Goal: Transaction & Acquisition: Purchase product/service

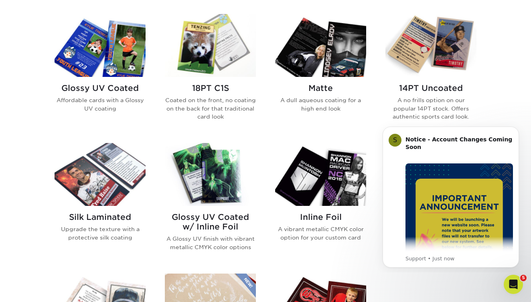
scroll to position [398, 0]
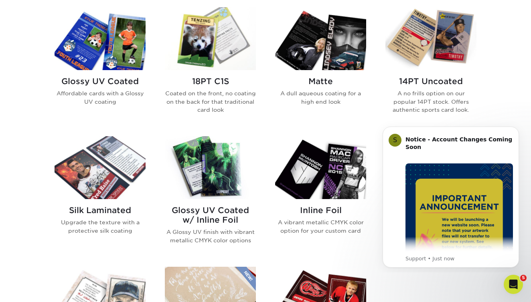
click at [454, 56] on img at bounding box center [430, 38] width 91 height 63
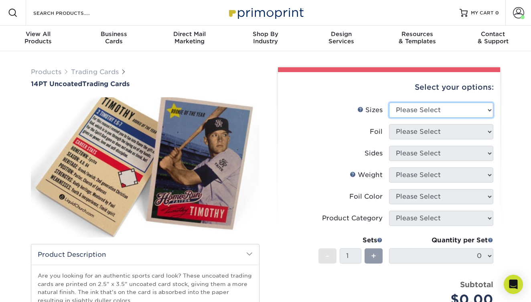
select select "2.50x3.50"
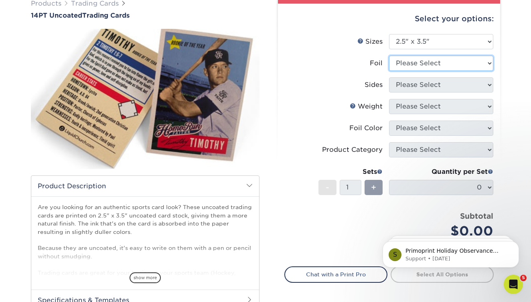
scroll to position [70, 0]
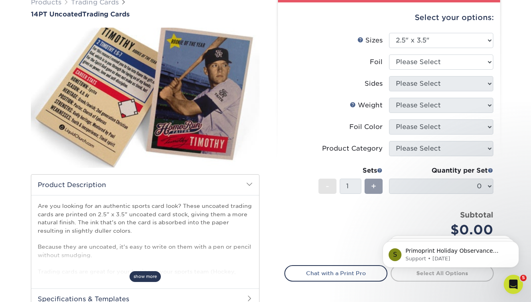
click at [142, 273] on span "show more" at bounding box center [145, 277] width 31 height 11
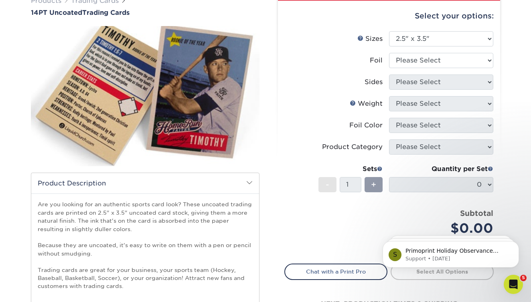
scroll to position [24, 0]
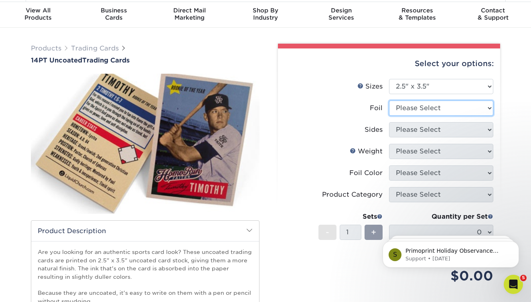
select select "0"
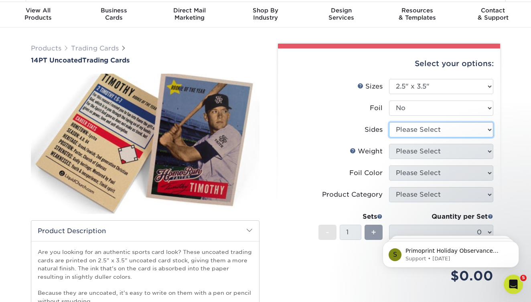
select select "13abbda7-1d64-4f25-8bb2-c179b224825d"
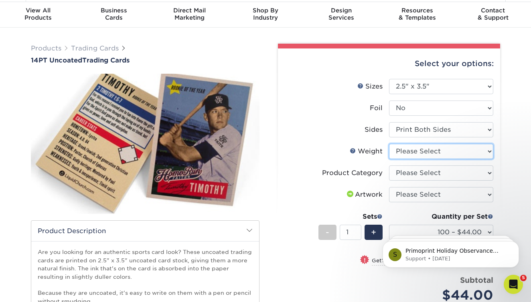
select select "14PT Uncoated"
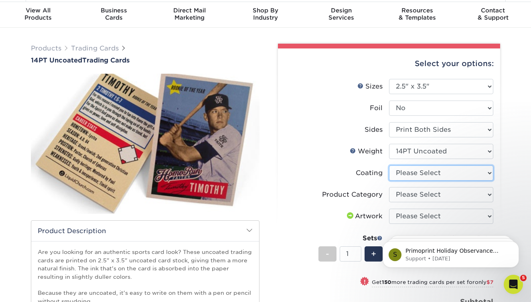
select select "3e7618de-abca-4bda-9f97-8b9129e913d8"
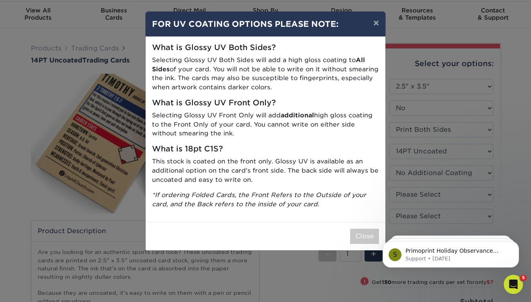
click at [363, 224] on div "Close" at bounding box center [266, 236] width 240 height 28
click at [364, 229] on button "Close" at bounding box center [364, 236] width 29 height 15
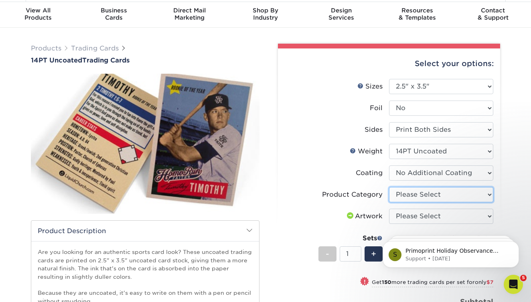
select select "c2f9bce9-36c2-409d-b101-c29d9d031e18"
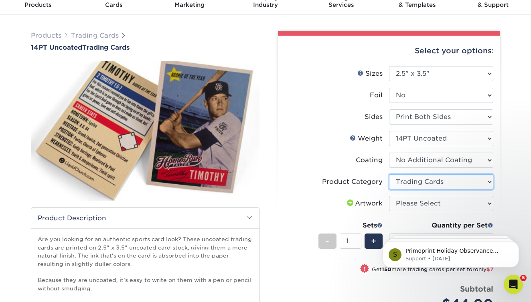
scroll to position [41, 0]
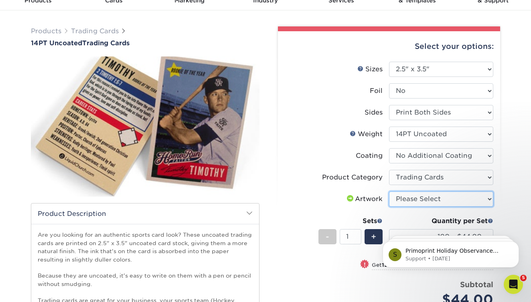
select select "upload"
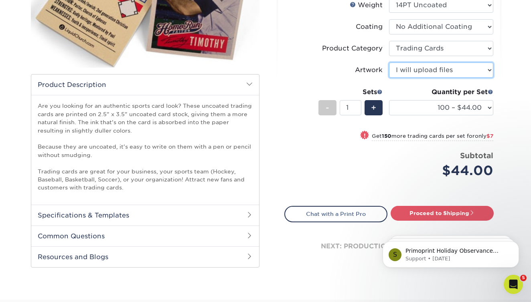
scroll to position [168, 0]
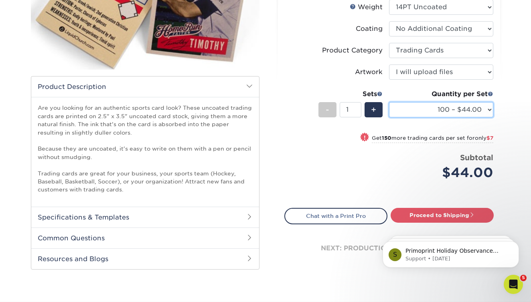
select select "1000 – $78.00"
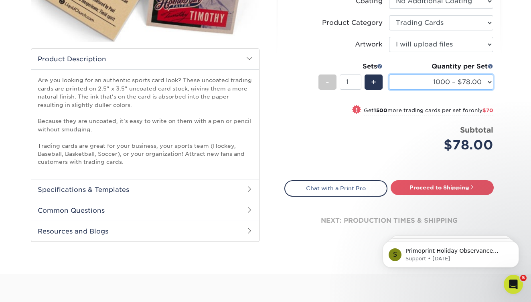
scroll to position [198, 0]
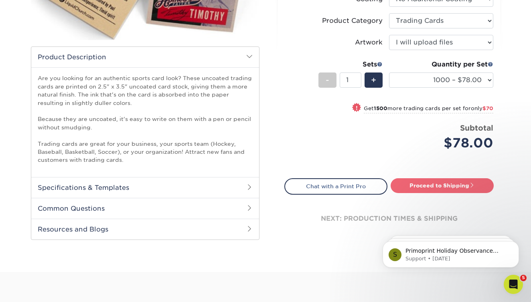
click at [426, 188] on link "Proceed to Shipping" at bounding box center [442, 185] width 103 height 14
type input "Set 1"
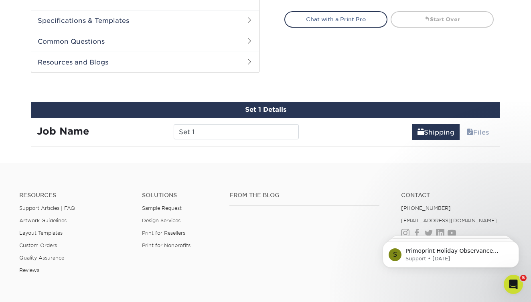
scroll to position [397, 0]
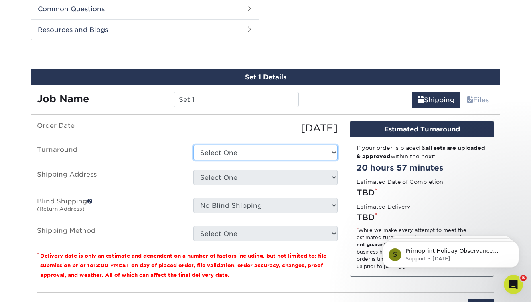
select select "d2f354ff-683f-4058-83fe-76432104e26d"
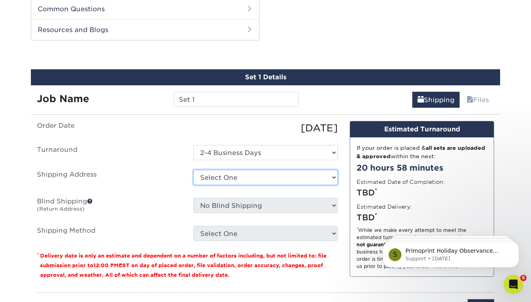
select select "254974"
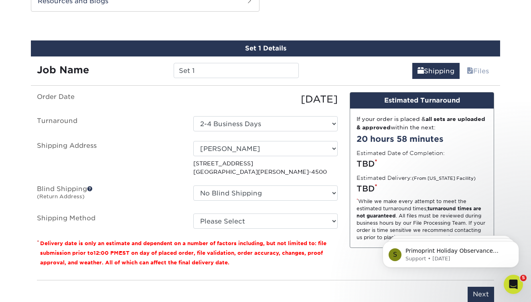
scroll to position [427, 0]
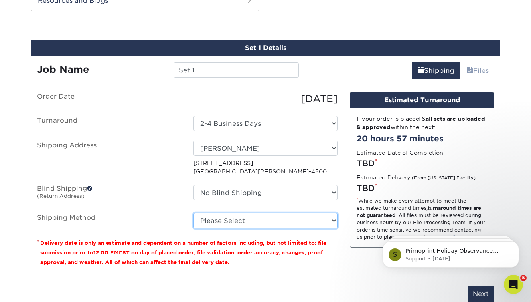
select select "12"
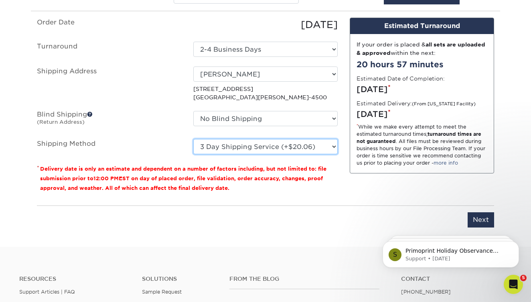
scroll to position [501, 0]
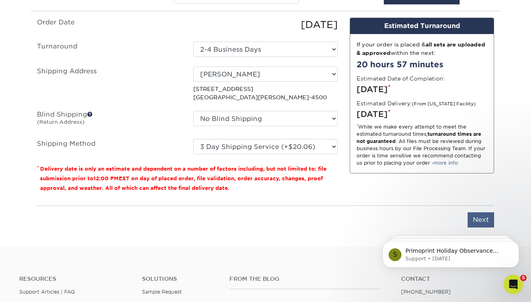
click at [476, 215] on input "Next" at bounding box center [481, 220] width 26 height 15
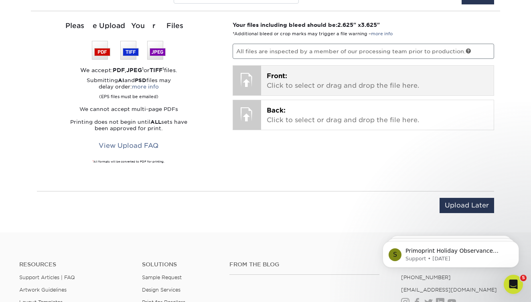
click at [384, 85] on p "Front: Click to select or drag and drop the file here." at bounding box center [378, 80] width 222 height 19
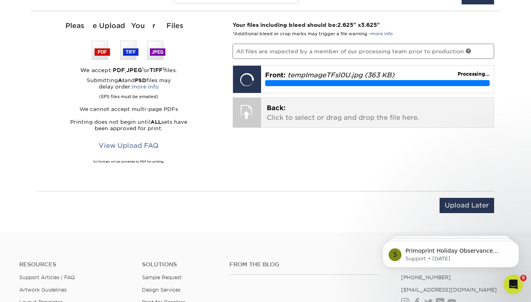
click at [267, 116] on p "Back: Click to select or drag and drop the file here." at bounding box center [378, 112] width 222 height 19
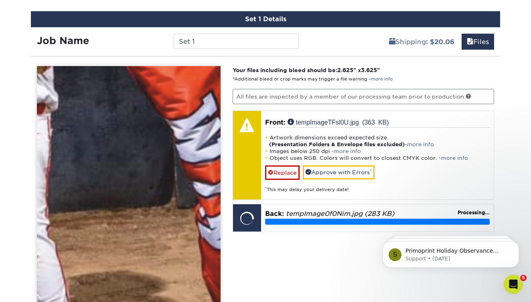
scroll to position [460, 0]
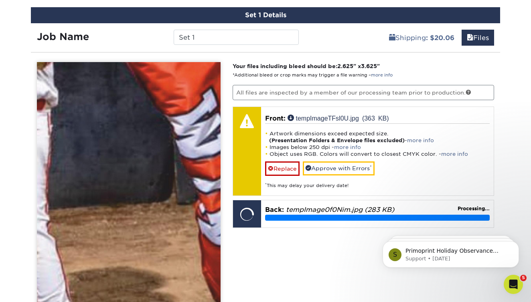
click at [173, 144] on img at bounding box center [129, 188] width 184 height 253
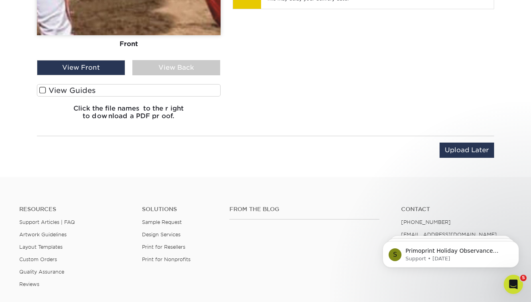
scroll to position [740, 0]
click at [109, 71] on div "View Front" at bounding box center [81, 68] width 88 height 15
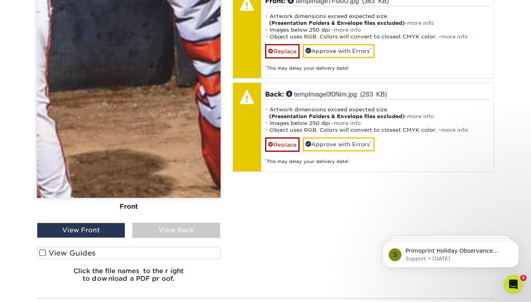
scroll to position [543, 0]
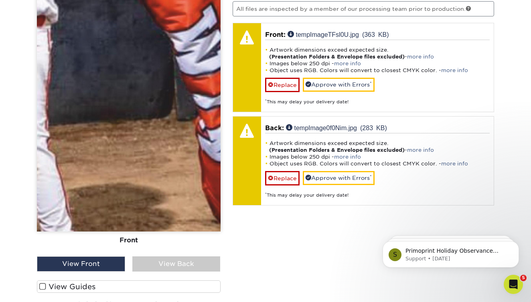
click at [186, 260] on div "View Back" at bounding box center [176, 264] width 88 height 15
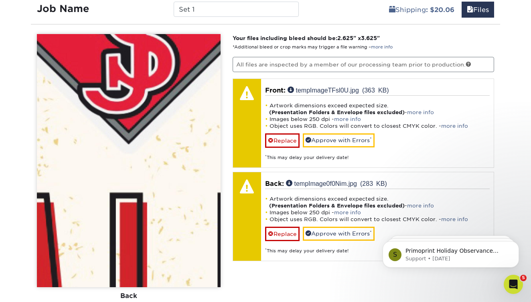
scroll to position [474, 0]
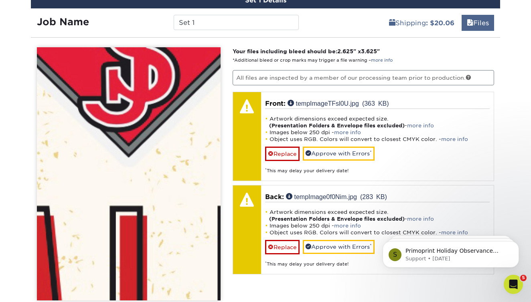
click at [479, 22] on link "Files" at bounding box center [478, 23] width 32 height 16
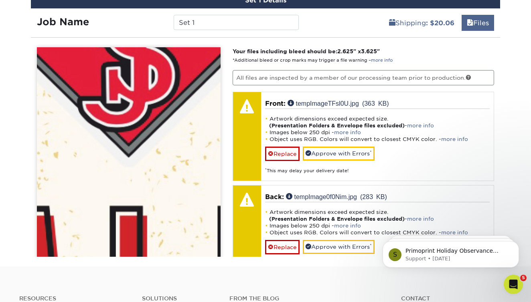
scroll to position [451, 0]
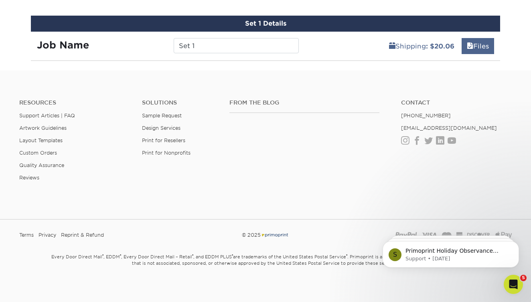
click at [477, 46] on link "Files" at bounding box center [478, 46] width 32 height 16
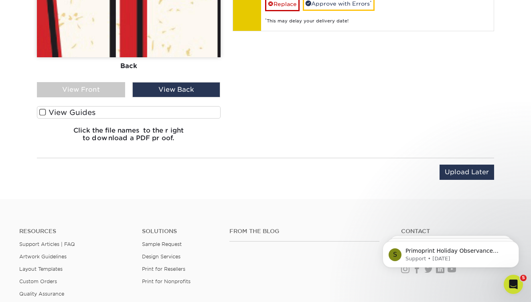
scroll to position [716, 0]
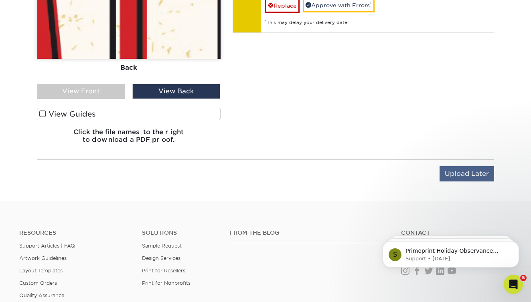
click at [460, 169] on input "Upload Later" at bounding box center [467, 173] width 55 height 15
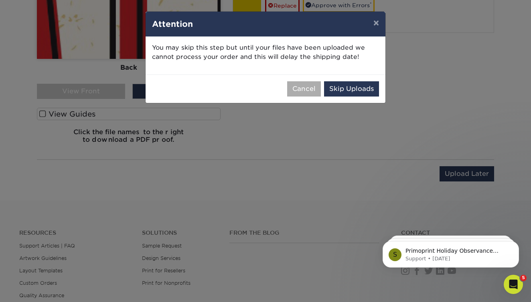
click at [310, 89] on button "Cancel" at bounding box center [304, 88] width 34 height 15
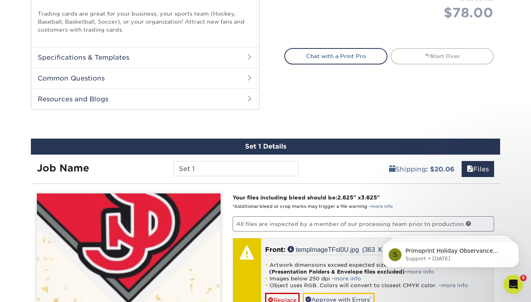
scroll to position [171, 0]
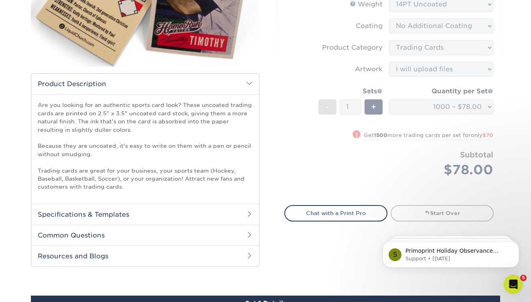
click at [244, 211] on h2 "Specifications & Templates" at bounding box center [145, 214] width 228 height 21
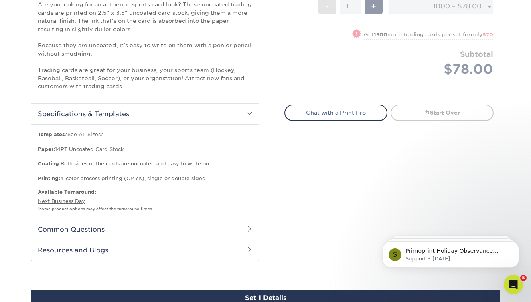
scroll to position [274, 0]
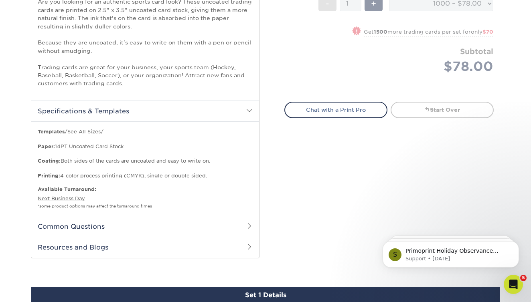
click at [245, 224] on h2 "Common Questions" at bounding box center [145, 226] width 228 height 21
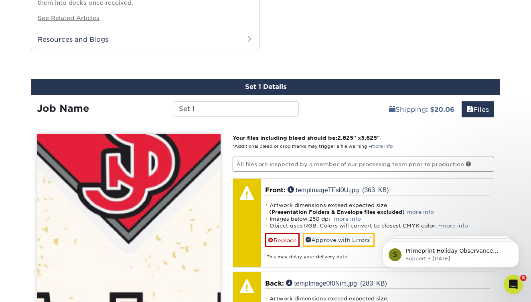
scroll to position [661, 0]
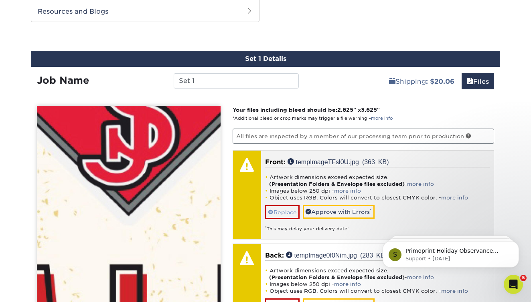
click at [282, 207] on link "Replace" at bounding box center [282, 212] width 34 height 14
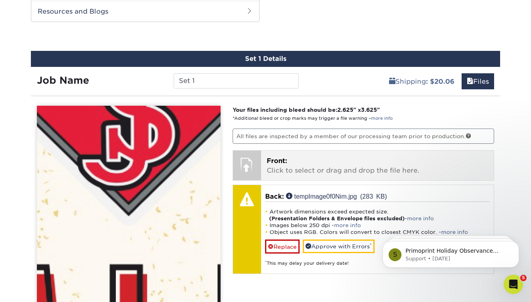
click at [291, 158] on p "Front: Click to select or drag and drop the file here." at bounding box center [378, 165] width 222 height 19
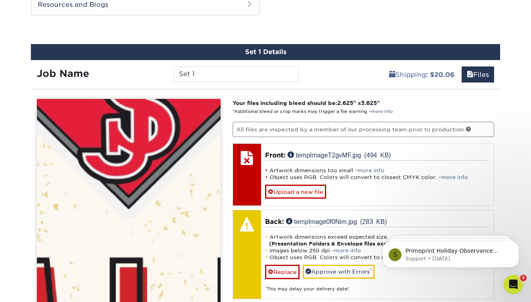
scroll to position [668, 0]
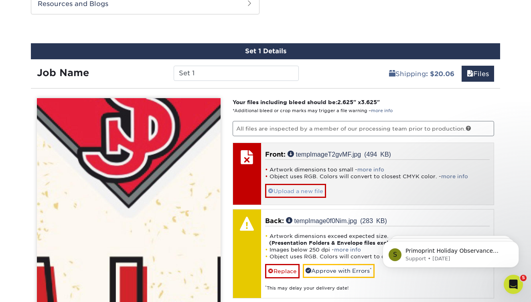
click at [301, 186] on link "Upload a new file" at bounding box center [295, 191] width 61 height 14
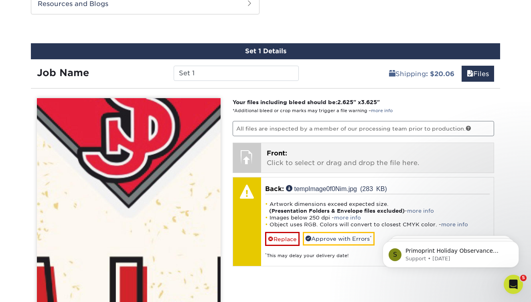
click at [290, 153] on p "Front: Click to select or drag and drop the file here." at bounding box center [378, 158] width 222 height 19
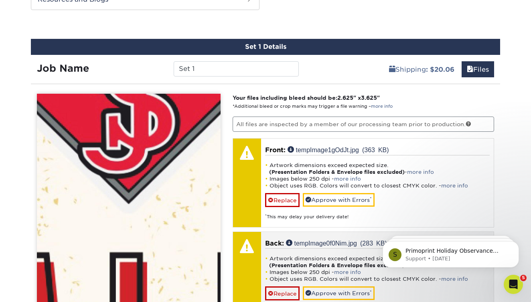
scroll to position [673, 0]
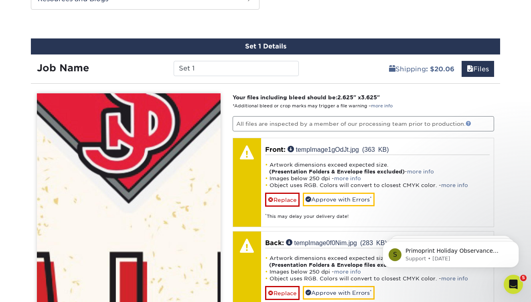
click at [466, 121] on link at bounding box center [469, 124] width 6 height 6
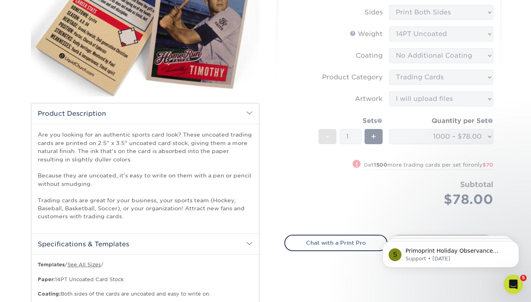
scroll to position [195, 0]
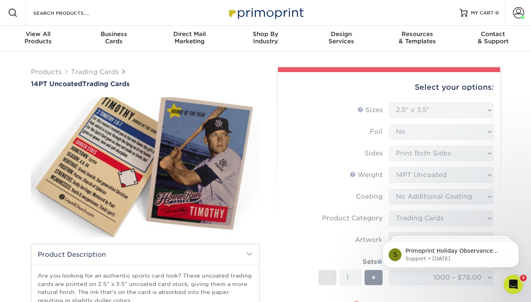
scroll to position [0, 0]
